Goal: Task Accomplishment & Management: Use online tool/utility

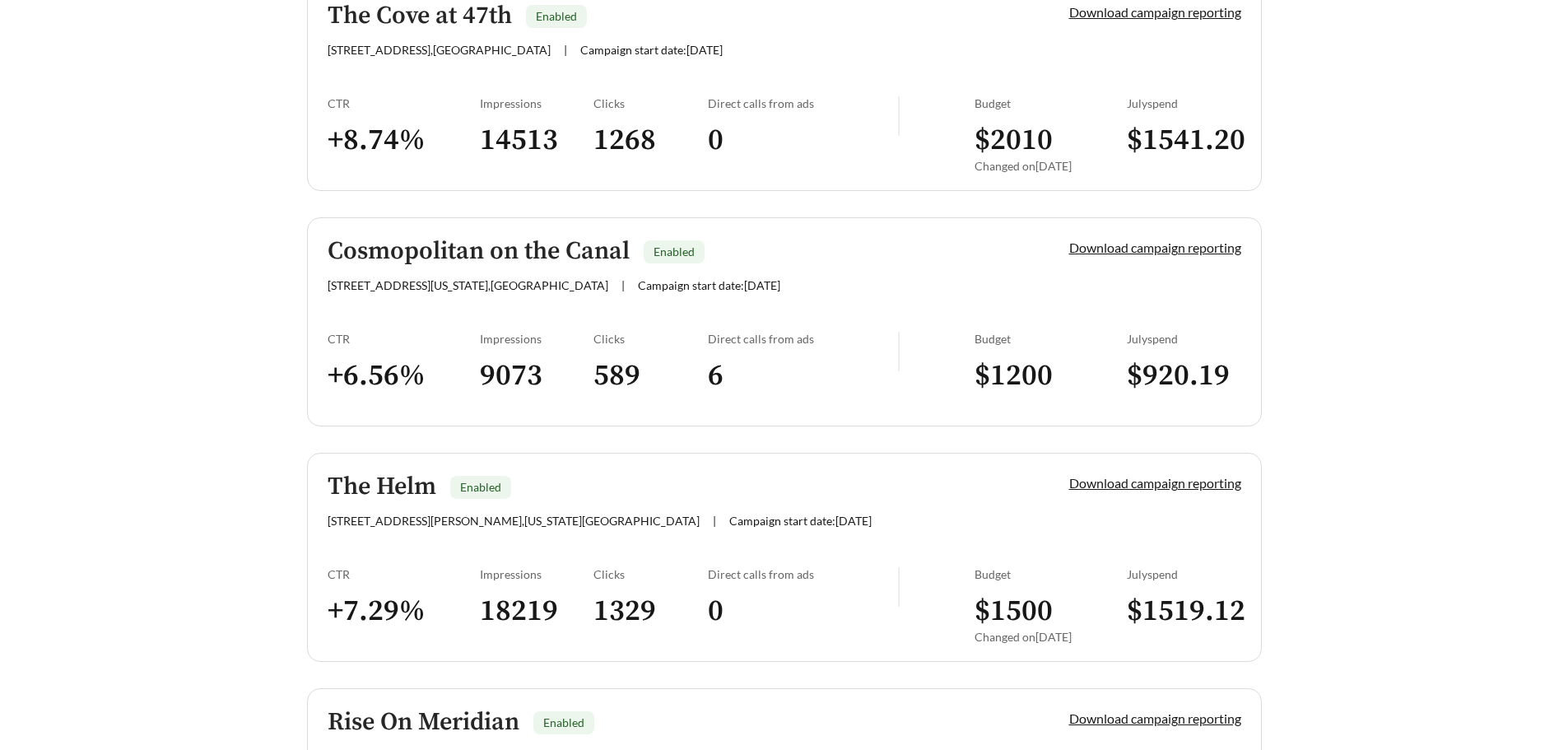
scroll to position [1647, 0]
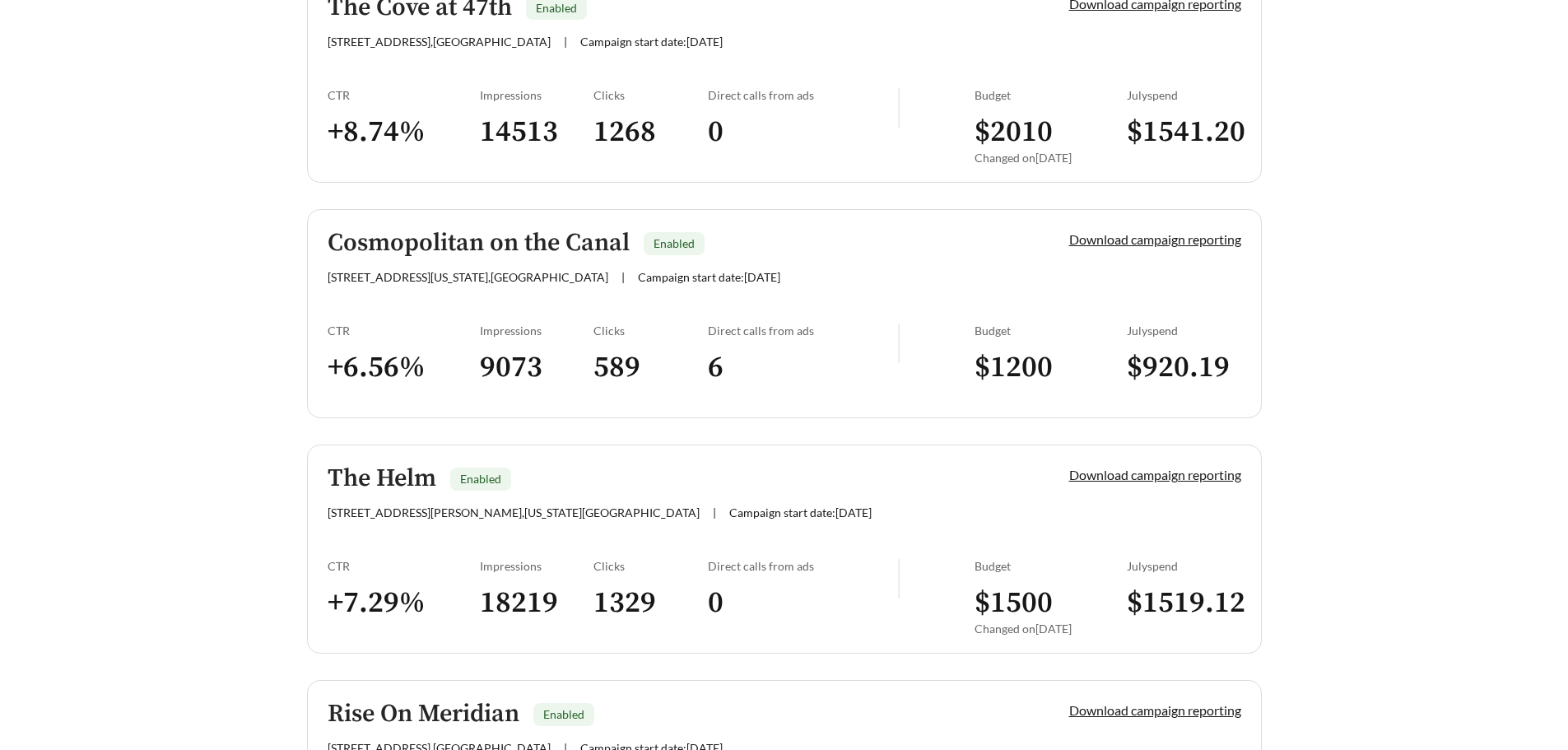
click at [424, 251] on h5 "Cosmopolitan on the Canal" at bounding box center [479, 243] width 302 height 27
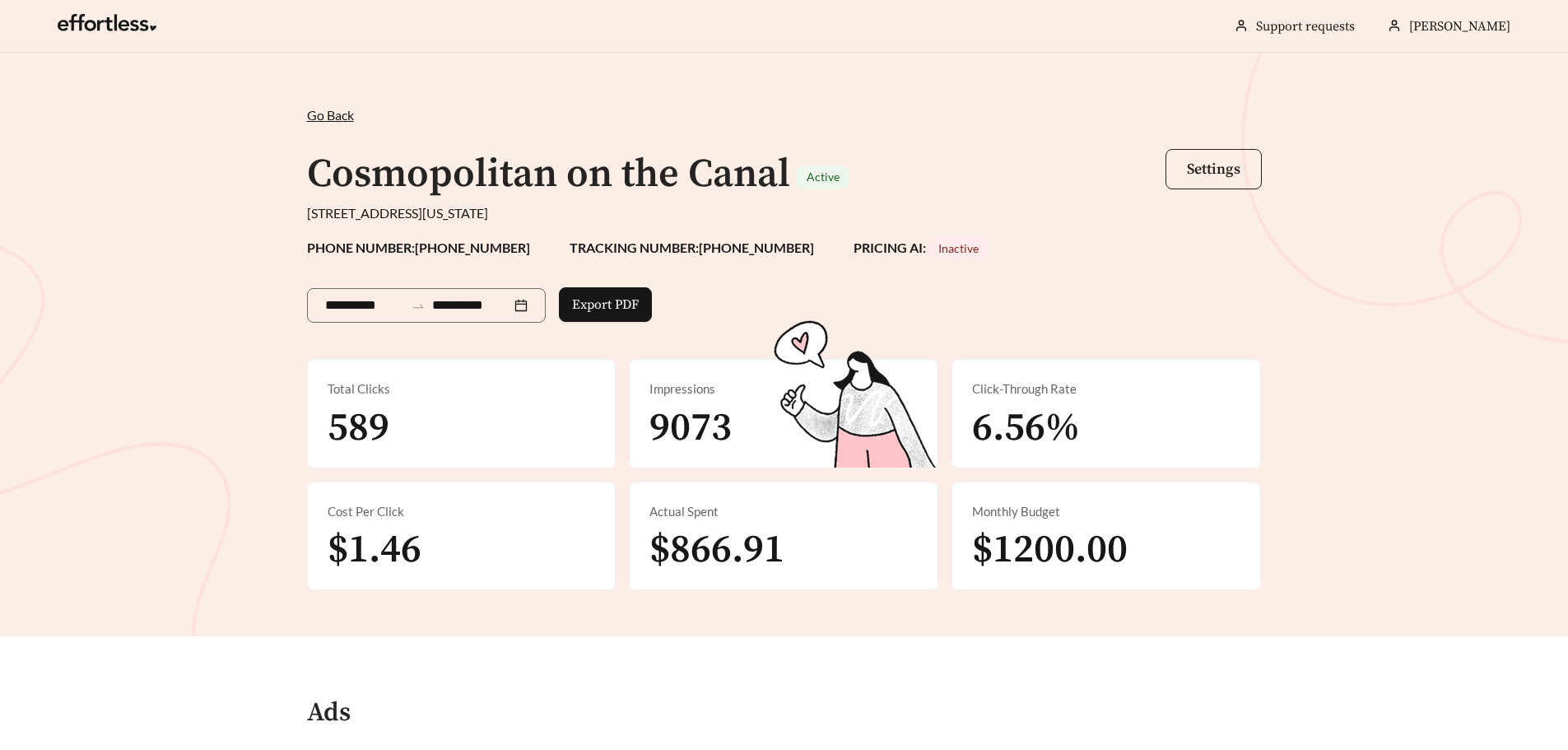
click at [1221, 167] on span "Settings" at bounding box center [1214, 169] width 54 height 19
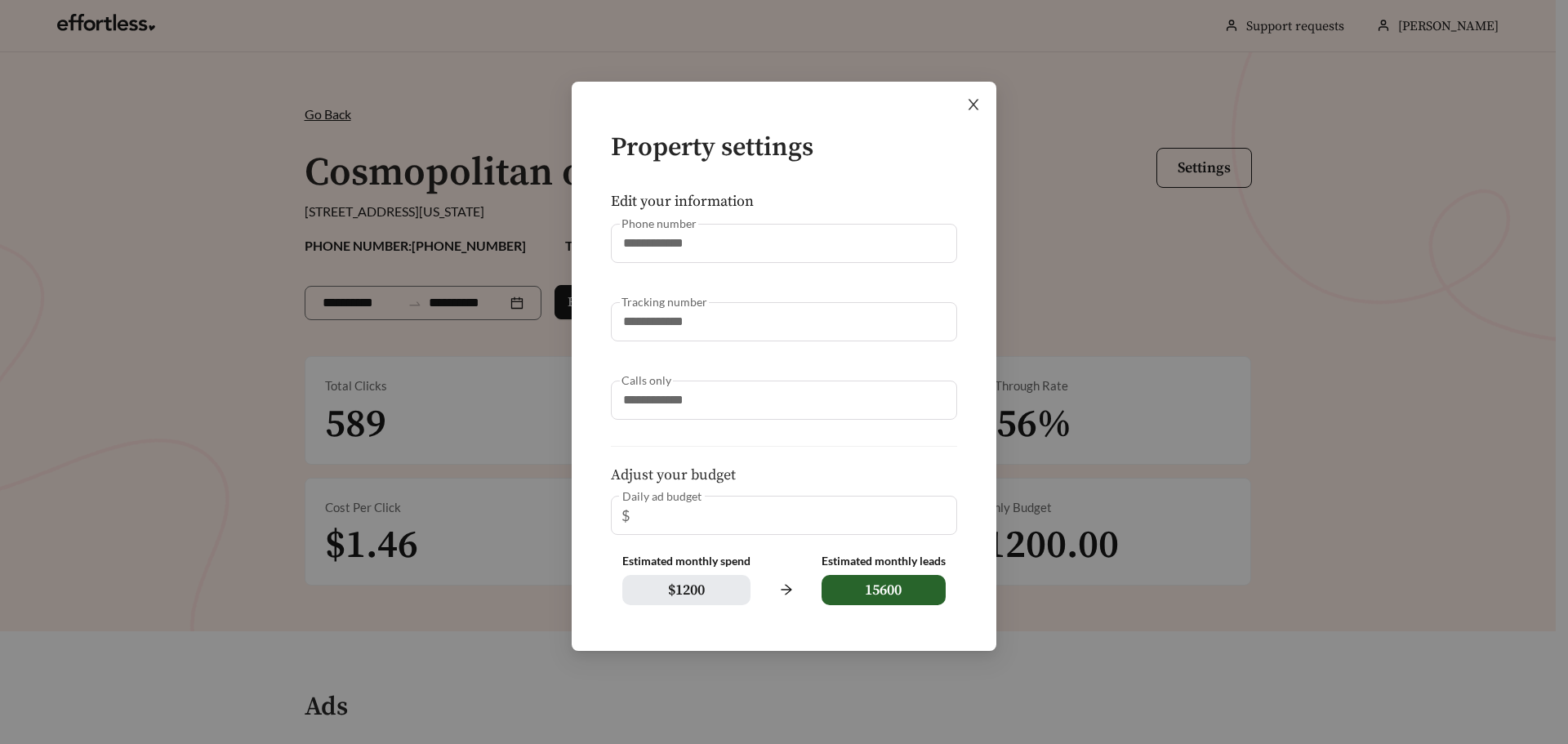
click at [975, 104] on icon "close" at bounding box center [974, 105] width 10 height 10
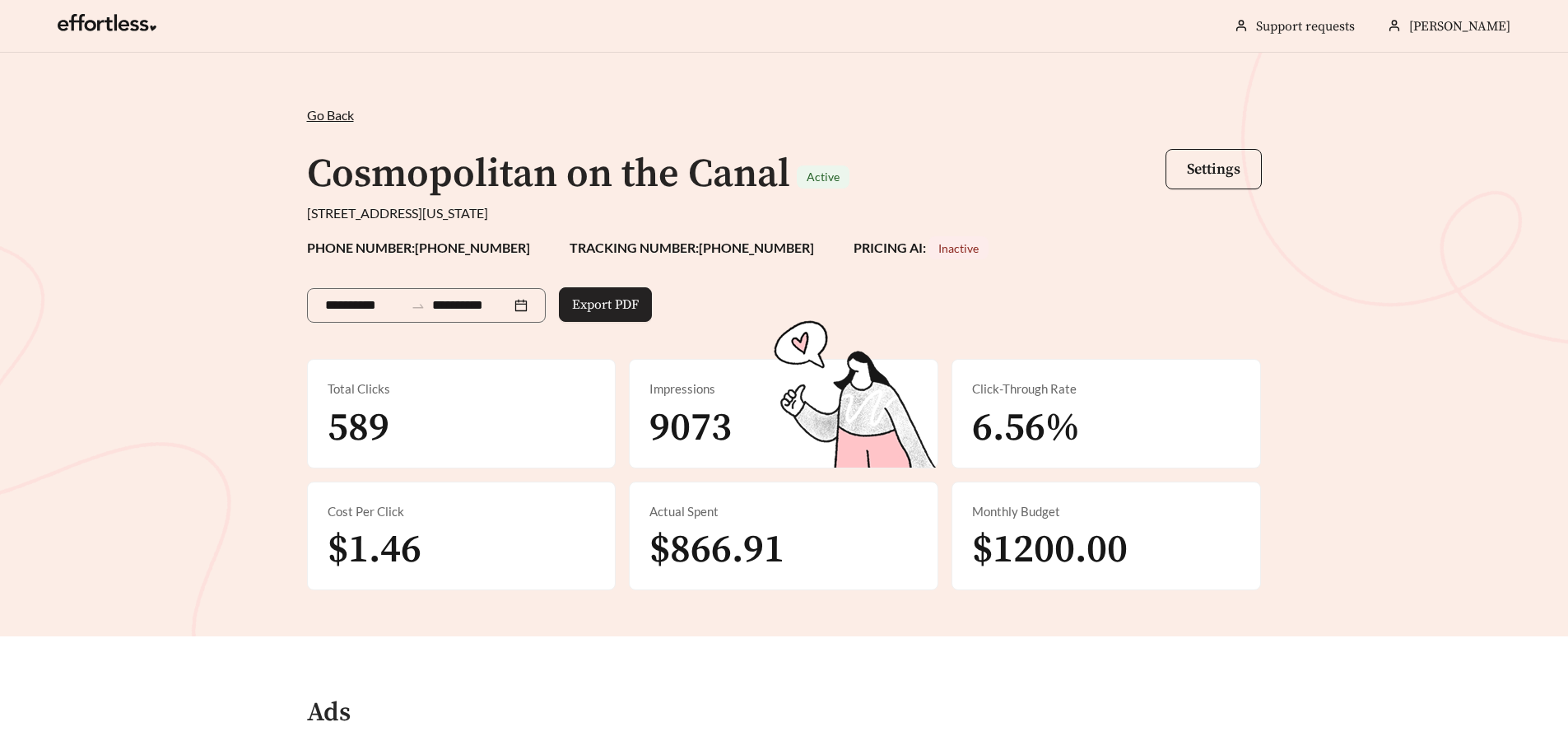
click at [639, 304] on span "Export PDF" at bounding box center [605, 305] width 67 height 20
click at [802, 88] on div "**********" at bounding box center [784, 345] width 1568 height 584
click at [331, 111] on span "Go Back" at bounding box center [331, 115] width 47 height 16
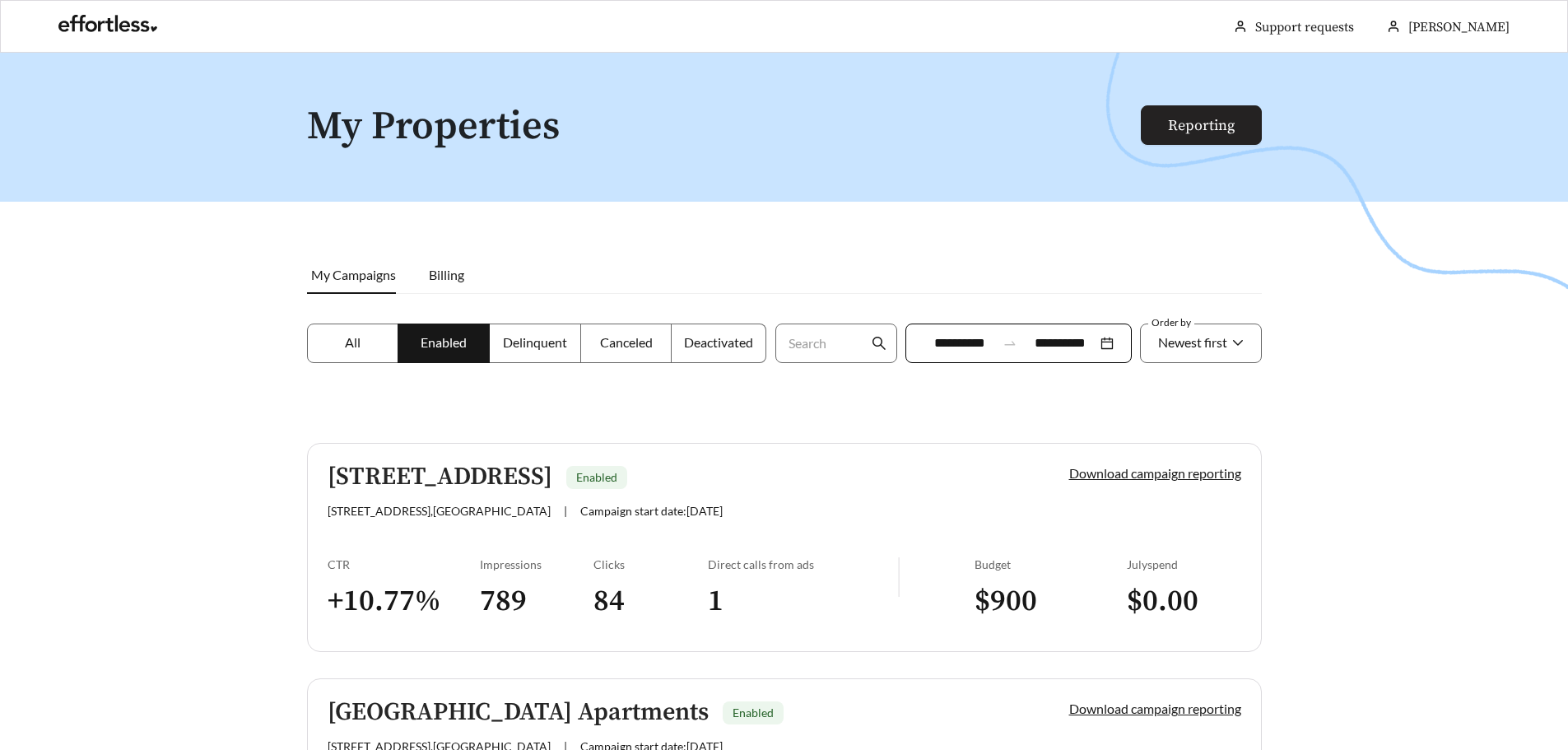
click at [1194, 135] on link "Reporting" at bounding box center [1201, 126] width 67 height 19
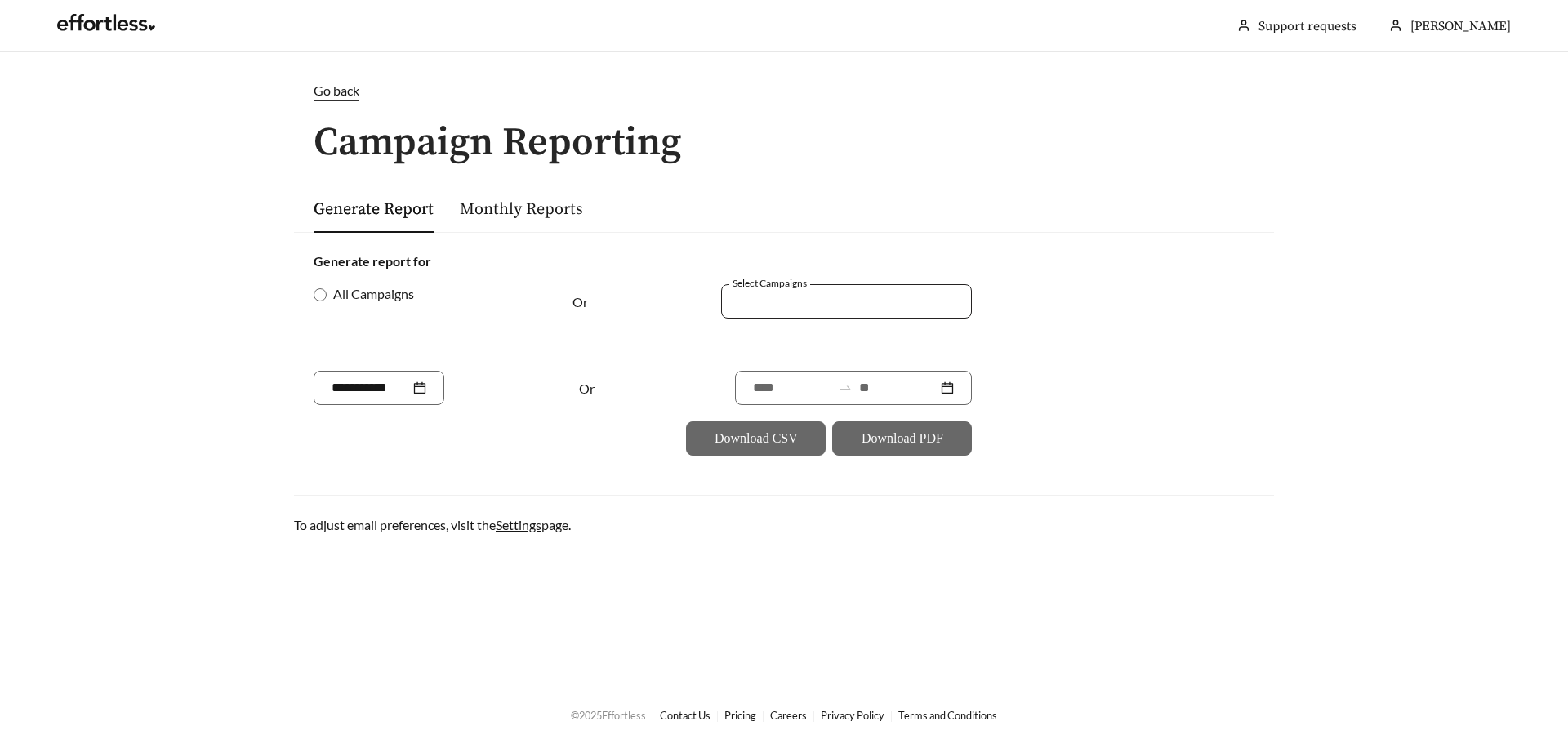
click at [788, 302] on div at bounding box center [835, 301] width 214 height 22
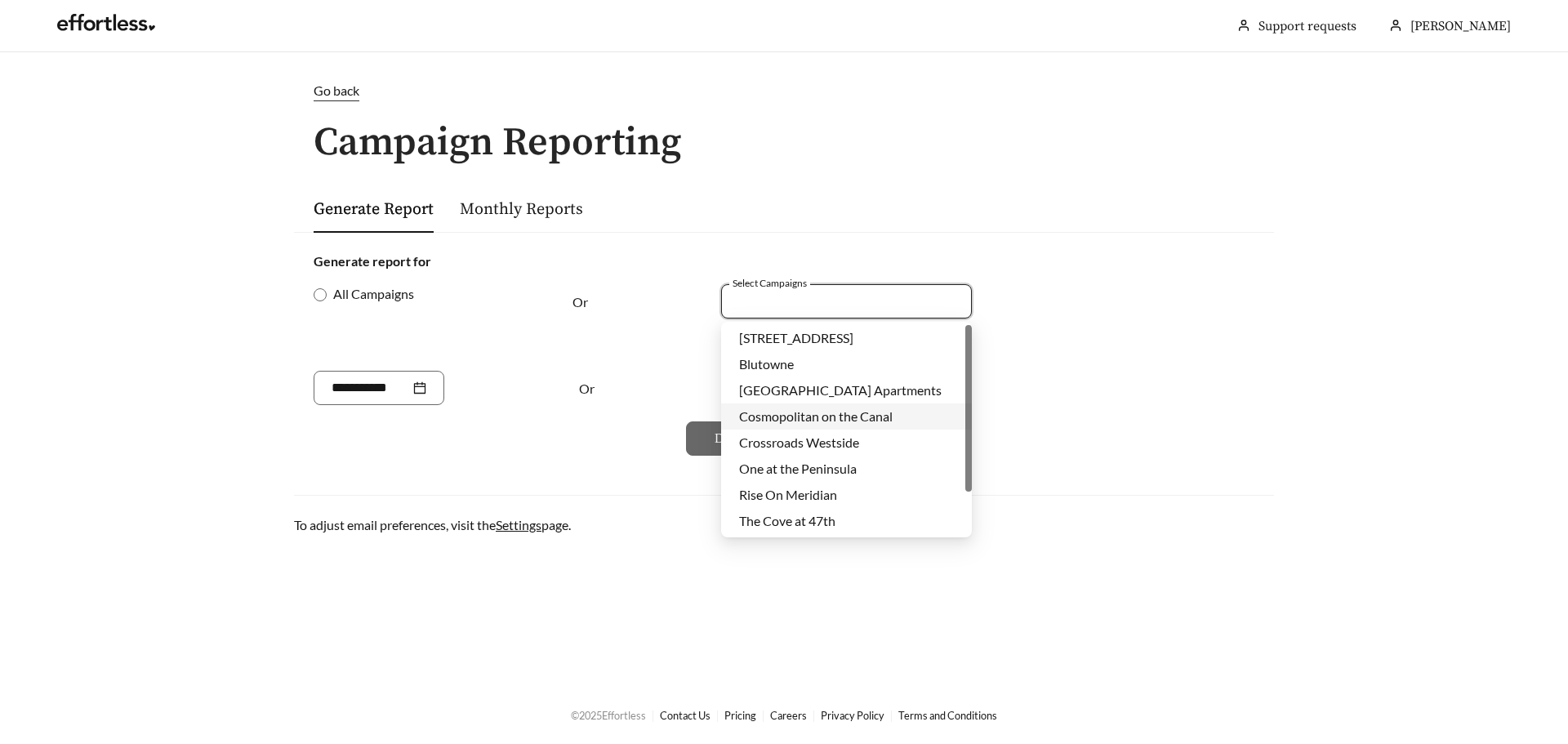
click at [826, 424] on div "Cosmopolitan on the Canal" at bounding box center [846, 416] width 214 height 18
click at [725, 226] on div "Generate Report Monthly Reports" at bounding box center [784, 208] width 941 height 48
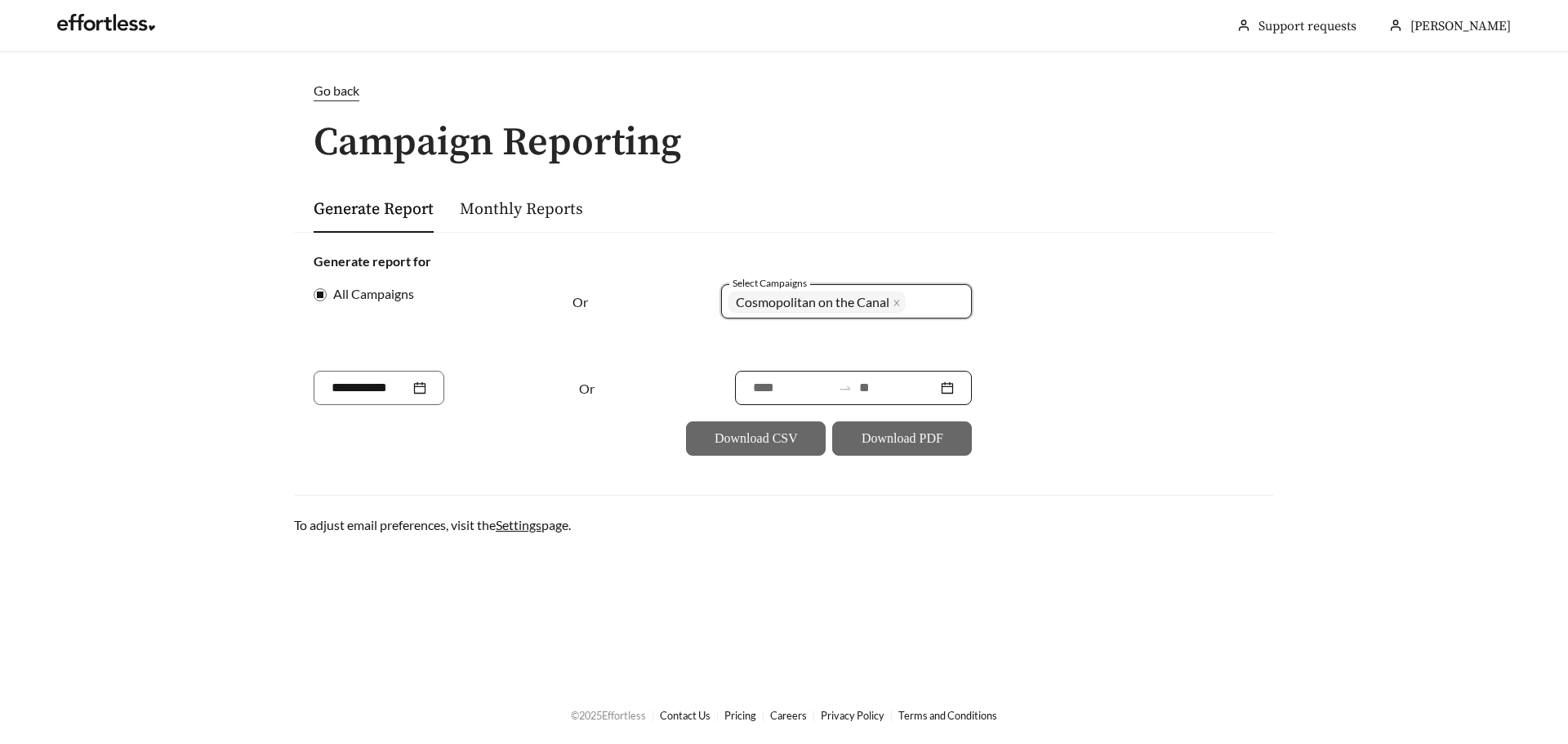
click at [754, 392] on input at bounding box center [792, 388] width 78 height 20
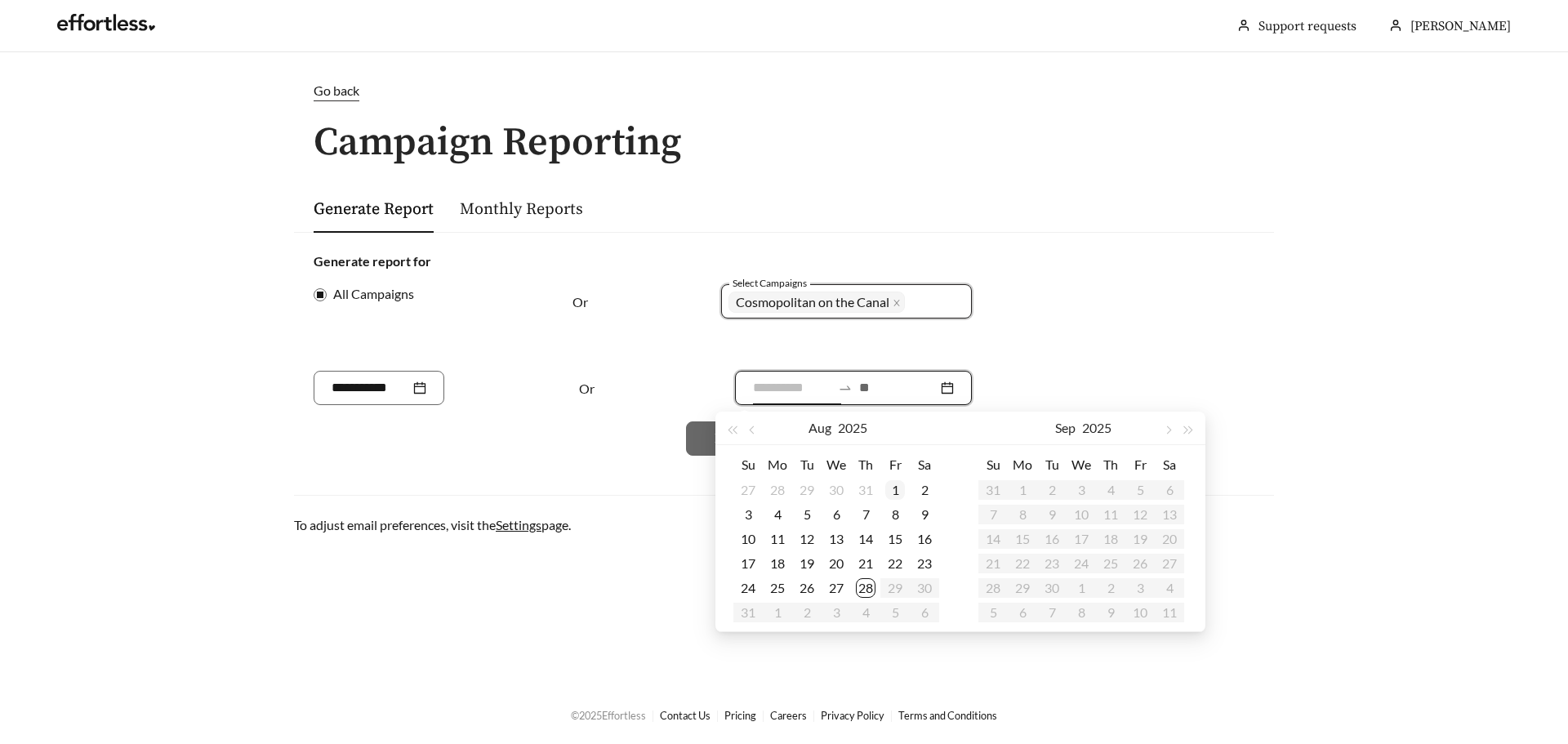
type input "**********"
click at [900, 485] on div "1" at bounding box center [895, 490] width 20 height 20
type input "**********"
click at [868, 585] on div "28" at bounding box center [865, 588] width 20 height 20
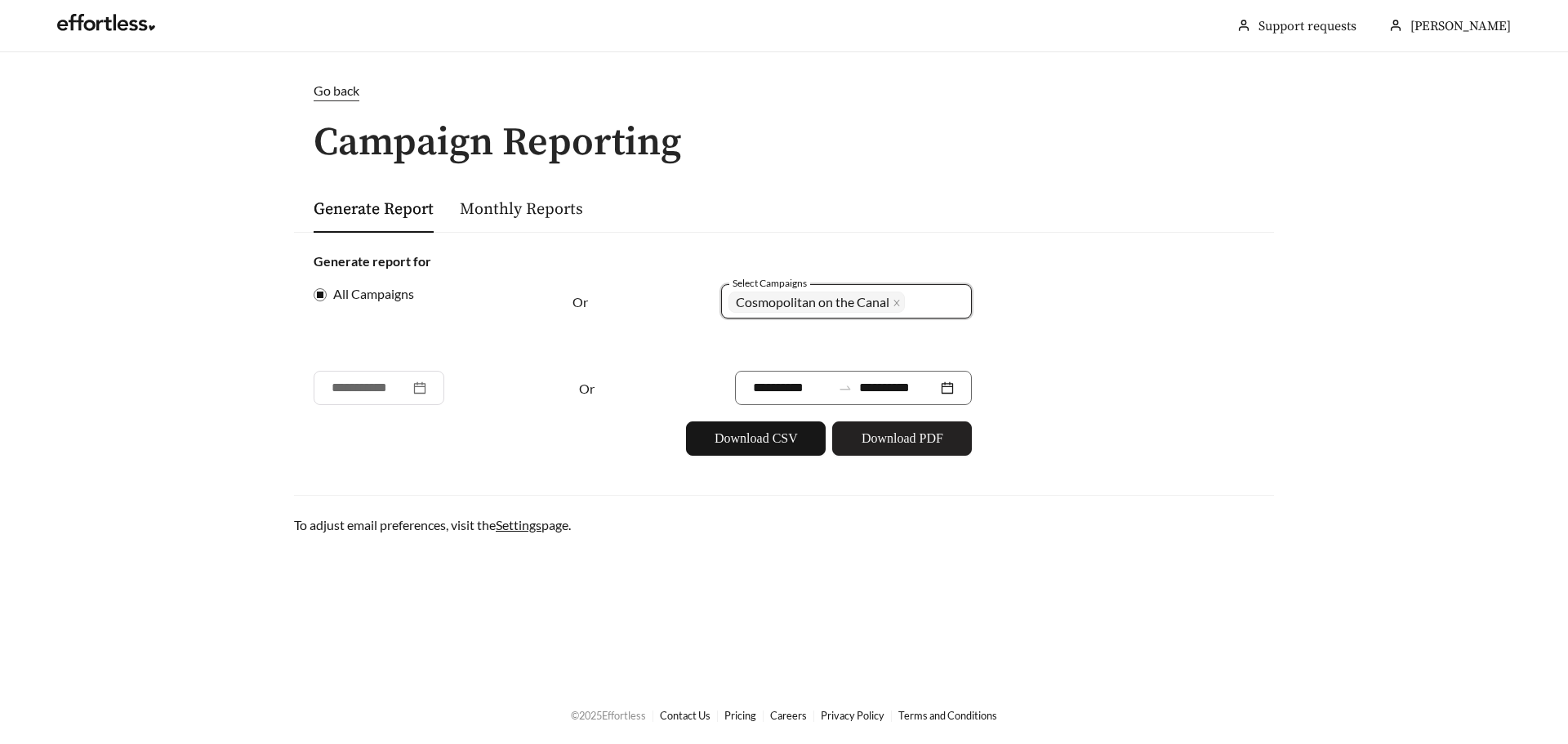
click at [900, 448] on span "Download PDF" at bounding box center [902, 438] width 82 height 20
click at [949, 440] on button "Download PDF" at bounding box center [902, 438] width 139 height 34
click at [809, 177] on div "**********" at bounding box center [784, 307] width 1013 height 454
click at [341, 90] on span "Go back" at bounding box center [336, 90] width 46 height 16
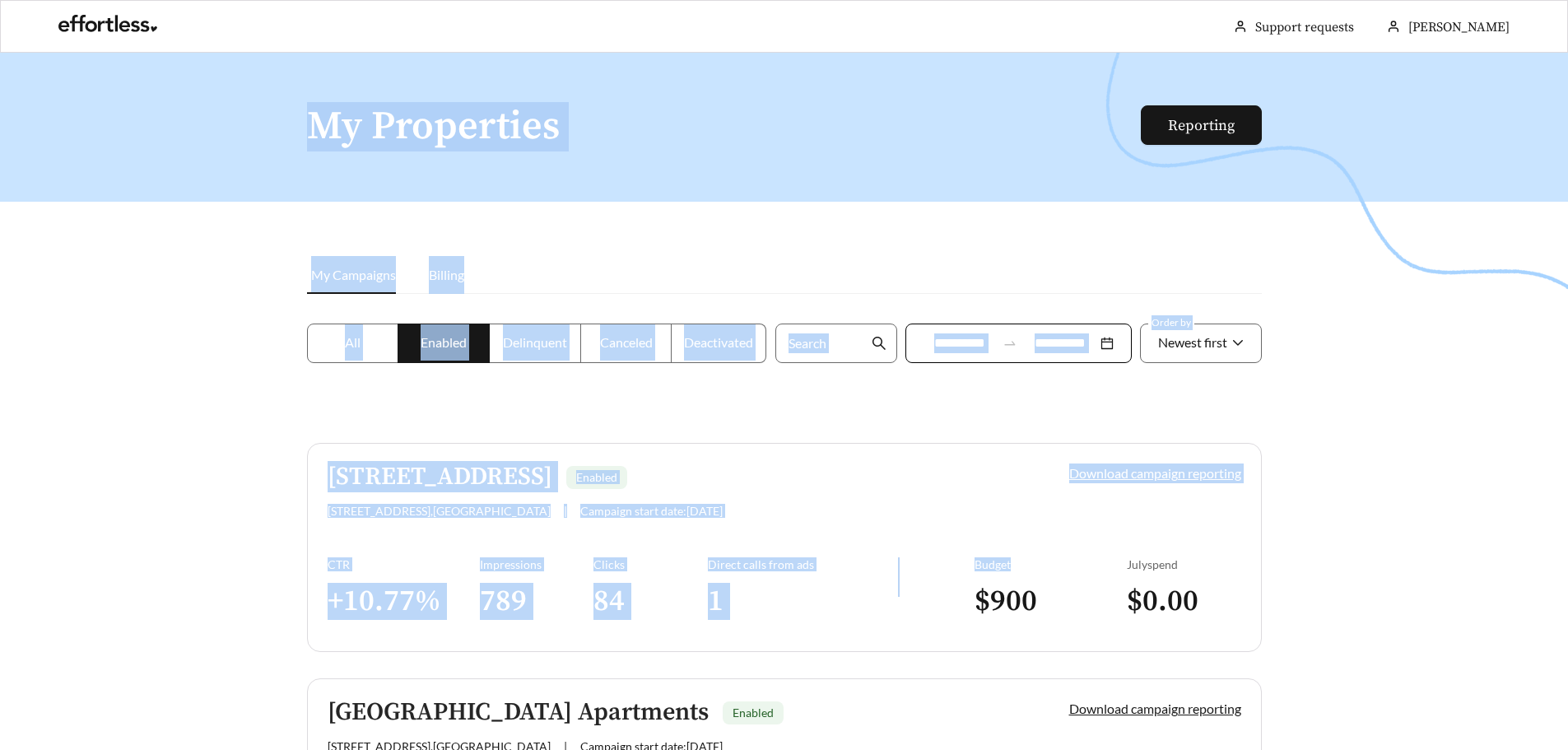
drag, startPoint x: 266, startPoint y: 411, endPoint x: 1134, endPoint y: 576, distance: 883.5
click at [1322, 532] on div at bounding box center [784, 428] width 1568 height 750
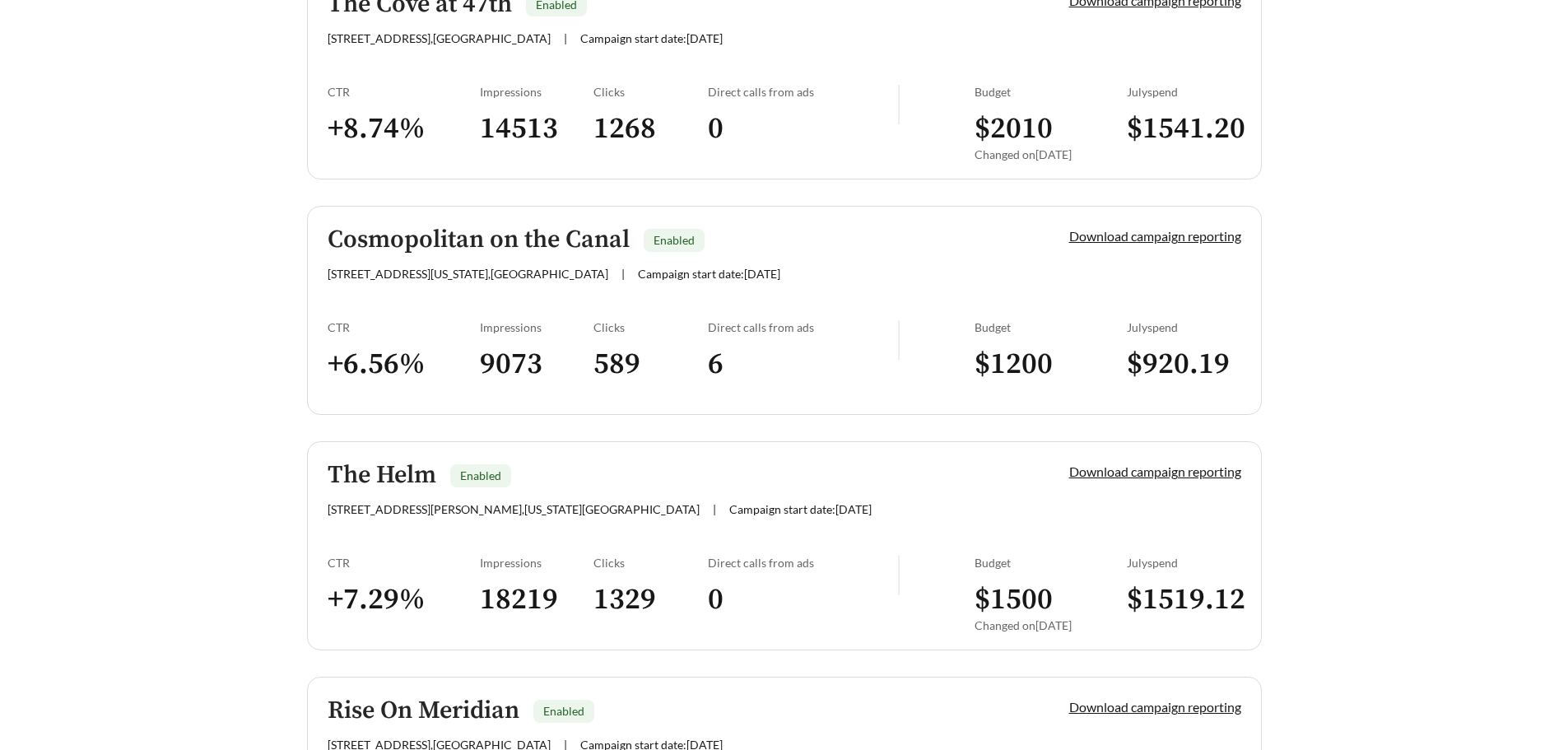
scroll to position [1613, 0]
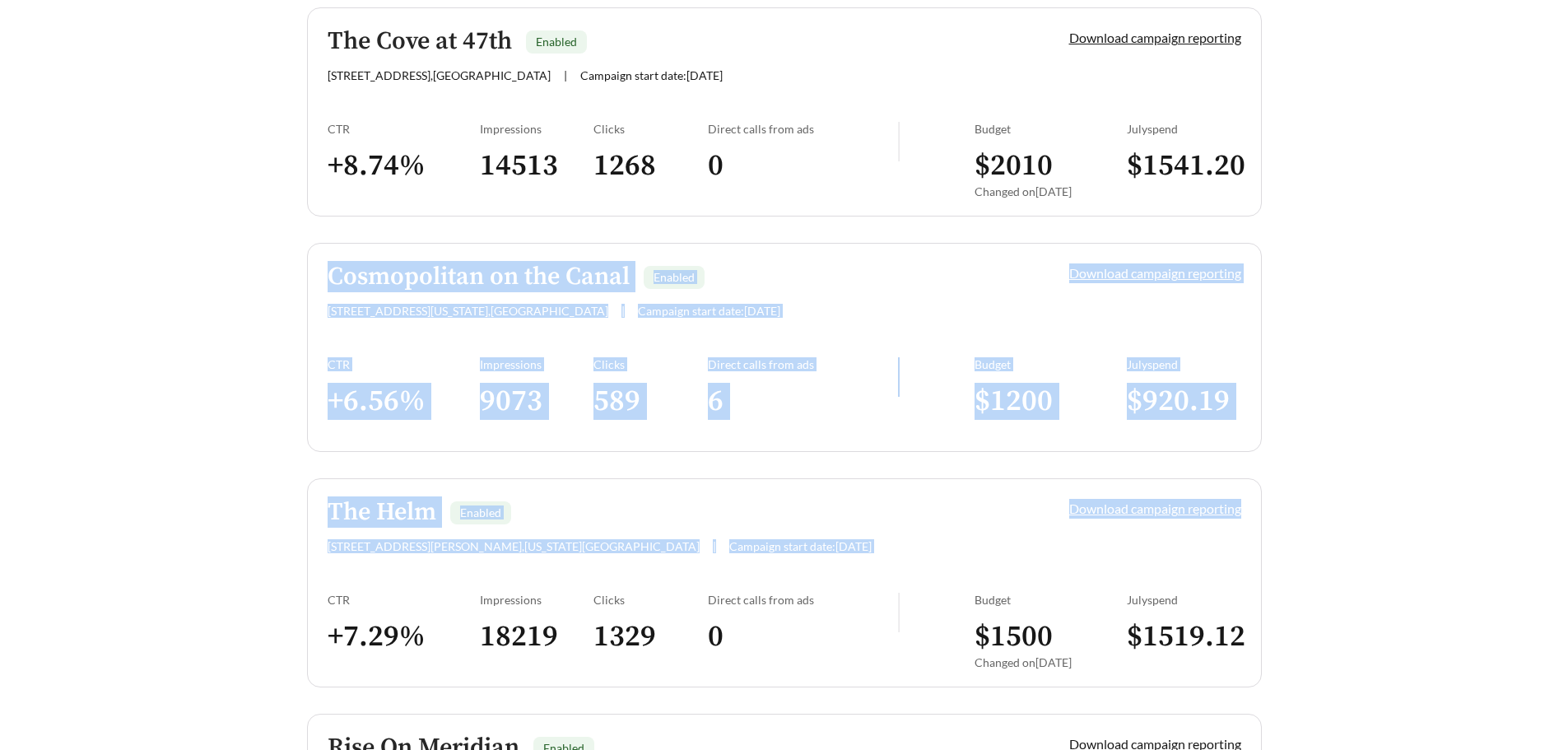
drag, startPoint x: 1412, startPoint y: 457, endPoint x: 141, endPoint y: 267, distance: 1285.1
